Goal: Communication & Community: Answer question/provide support

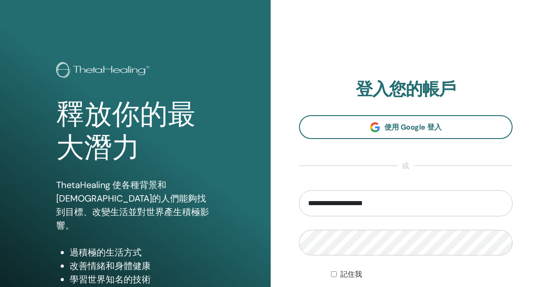
type input "**********"
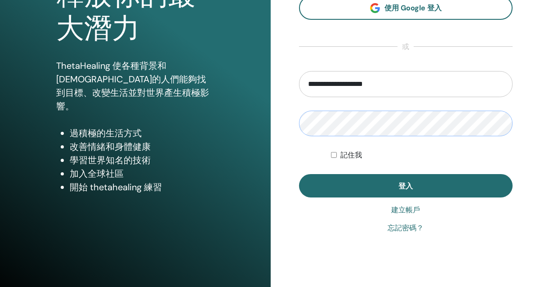
scroll to position [135, 0]
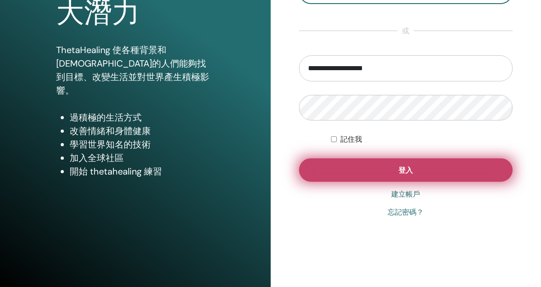
click at [413, 163] on button "登入" at bounding box center [406, 169] width 214 height 23
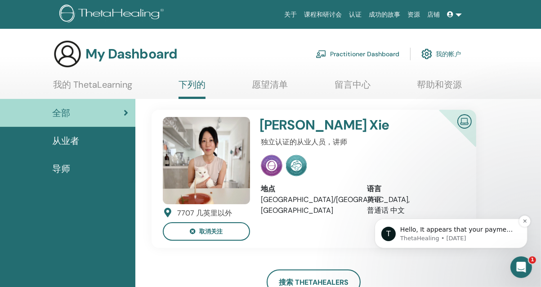
click at [499, 234] on p "ThetaHealing • 6d ago" at bounding box center [458, 238] width 116 height 8
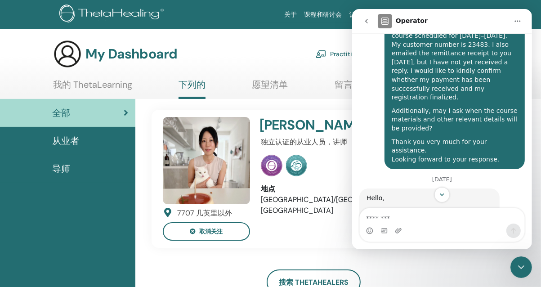
scroll to position [550, 0]
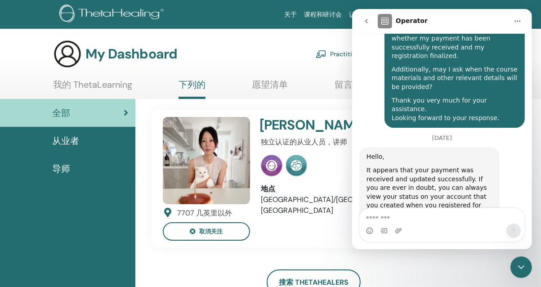
drag, startPoint x: 367, startPoint y: 120, endPoint x: 451, endPoint y: 188, distance: 107.8
click at [451, 188] on div "Hello, It appears that your payment was received and updated successfully. If y…" at bounding box center [429, 185] width 140 height 77
drag, startPoint x: 451, startPoint y: 188, endPoint x: 430, endPoint y: 166, distance: 30.2
copy div "Hello, It appears that your payment was received and updated successfully. If y…"
